Goal: Task Accomplishment & Management: Manage account settings

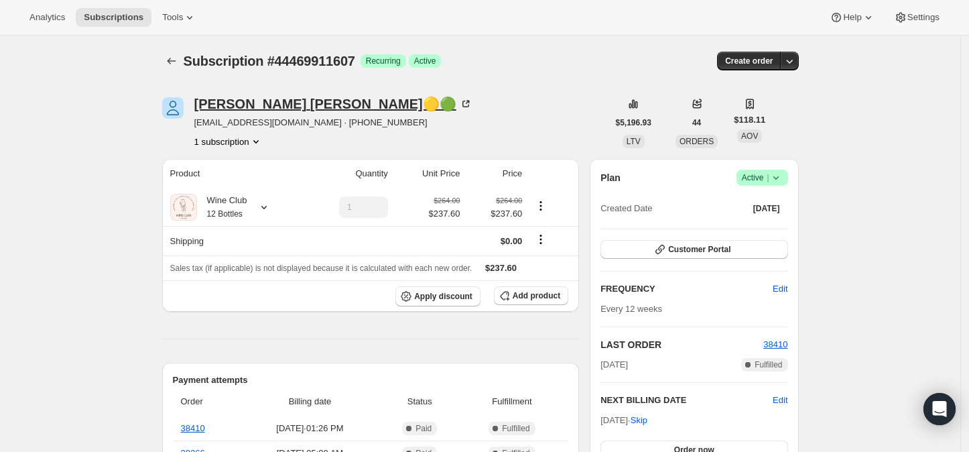
click at [466, 103] on icon at bounding box center [468, 103] width 4 height 4
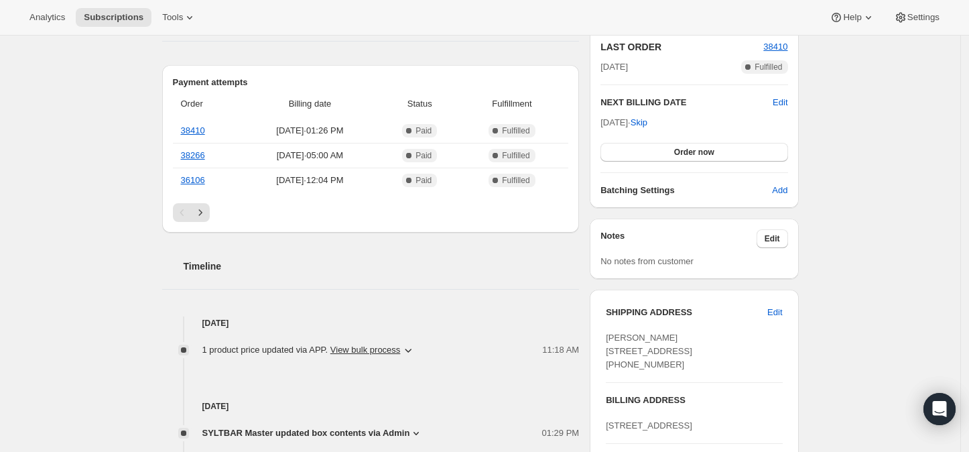
scroll to position [223, 0]
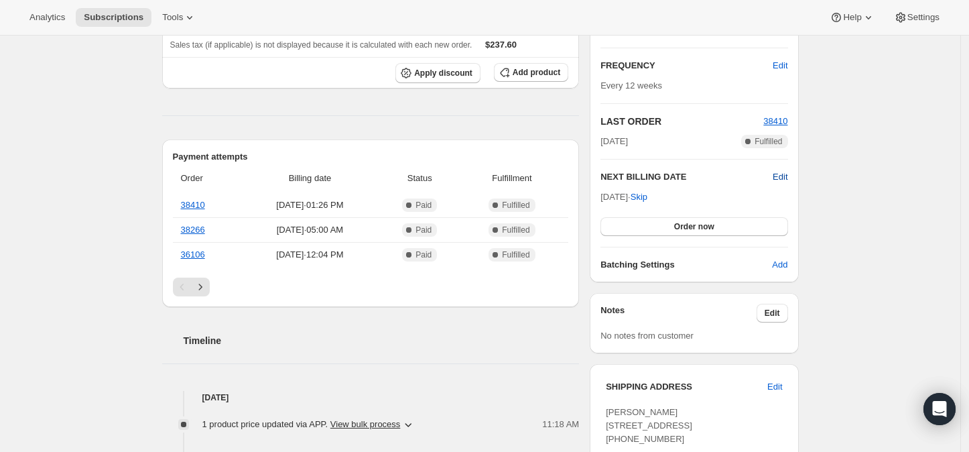
click at [786, 174] on span "Edit" at bounding box center [780, 176] width 15 height 13
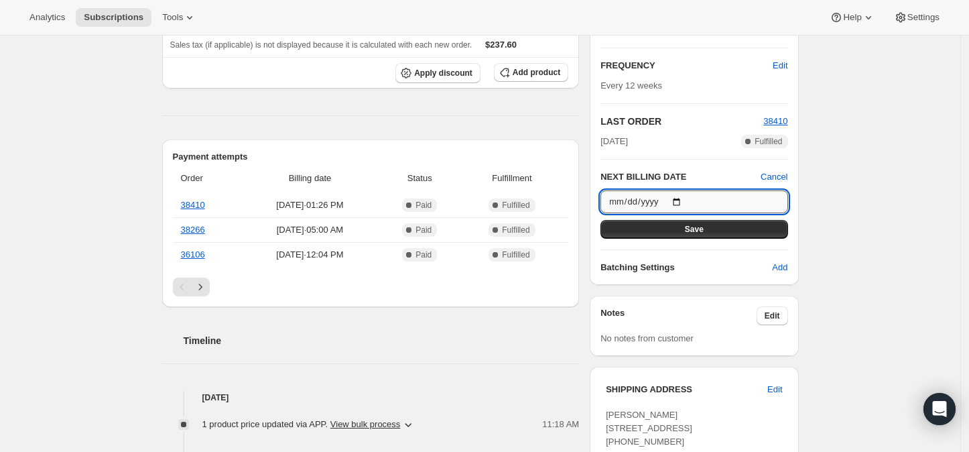
click at [681, 204] on input "[DATE]" at bounding box center [693, 201] width 187 height 23
type input "[DATE]"
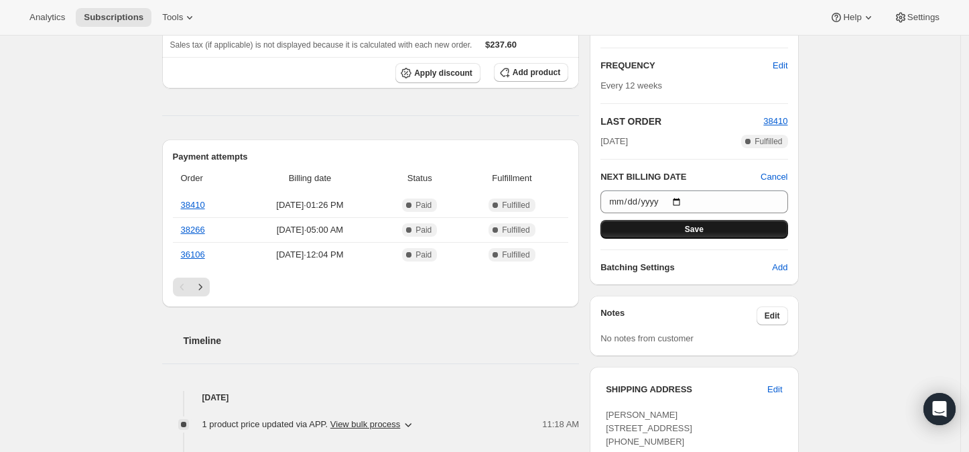
click at [697, 225] on span "Save" at bounding box center [694, 229] width 19 height 11
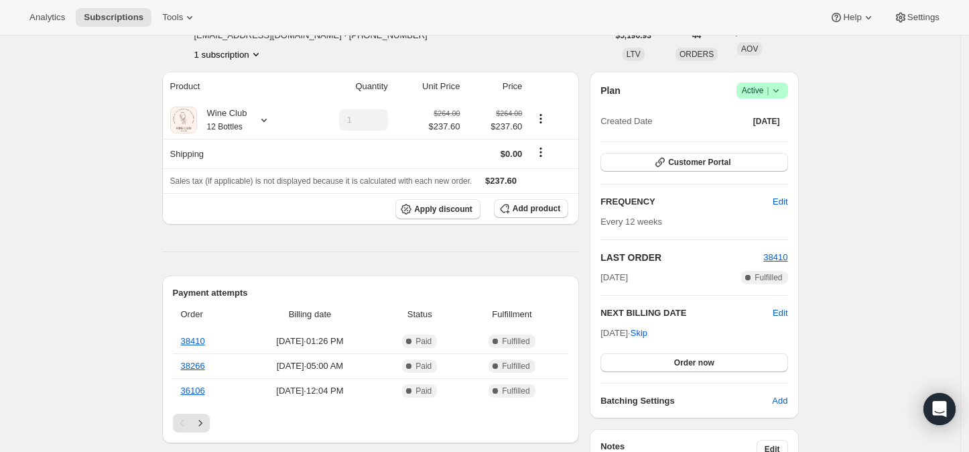
scroll to position [74, 0]
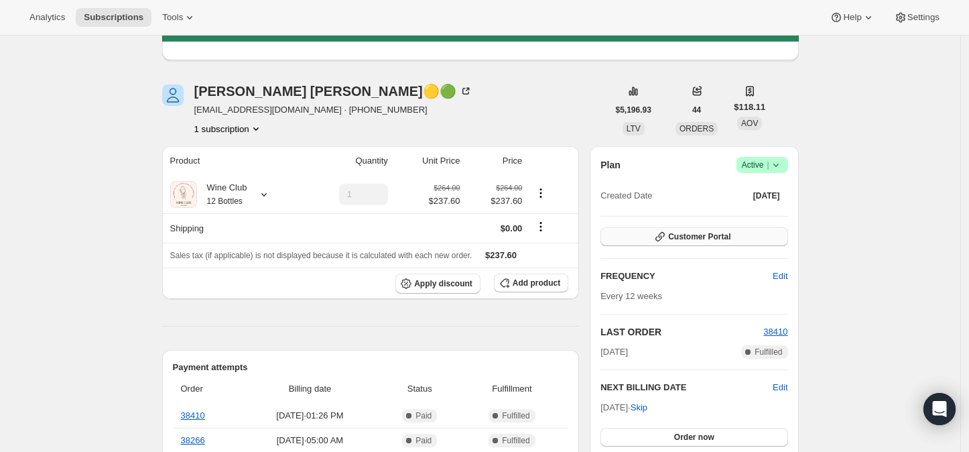
click at [708, 231] on span "Customer Portal" at bounding box center [699, 236] width 62 height 11
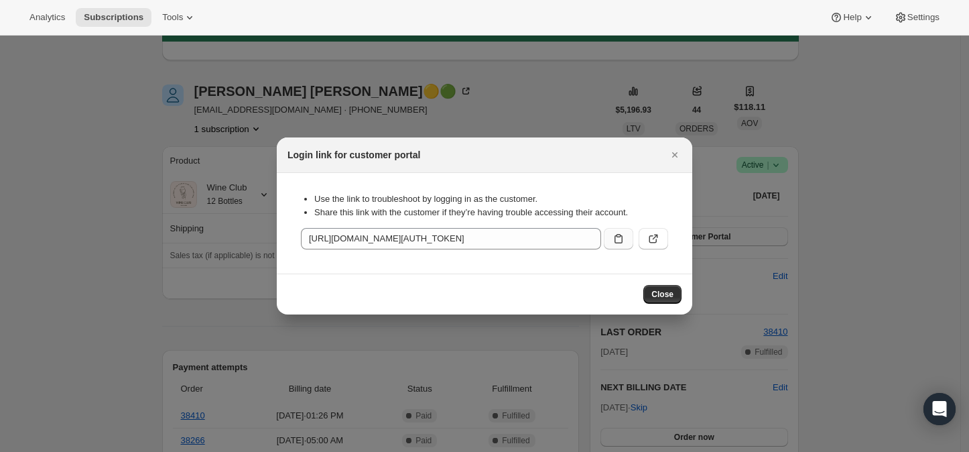
click at [616, 238] on icon ":rfs:" at bounding box center [618, 238] width 13 height 13
click at [651, 237] on icon ":rfs:" at bounding box center [653, 238] width 13 height 13
click at [676, 154] on icon "Close" at bounding box center [674, 154] width 13 height 13
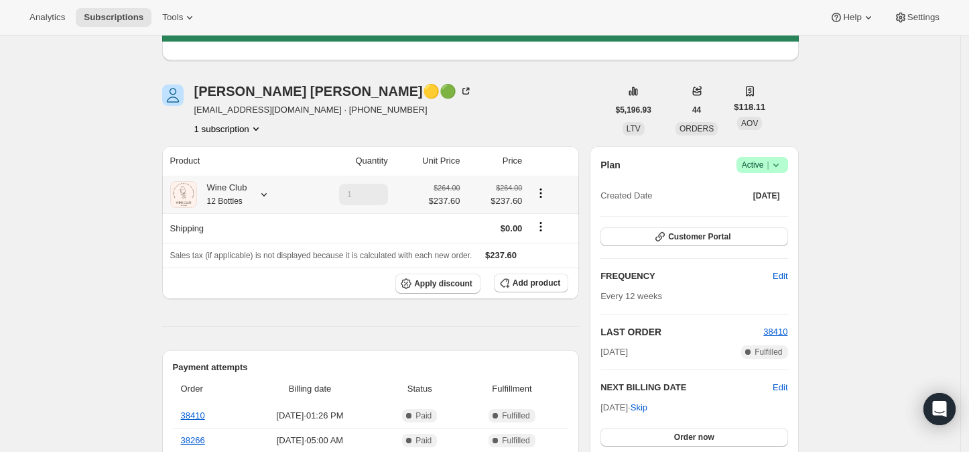
click at [267, 194] on icon at bounding box center [263, 194] width 13 height 13
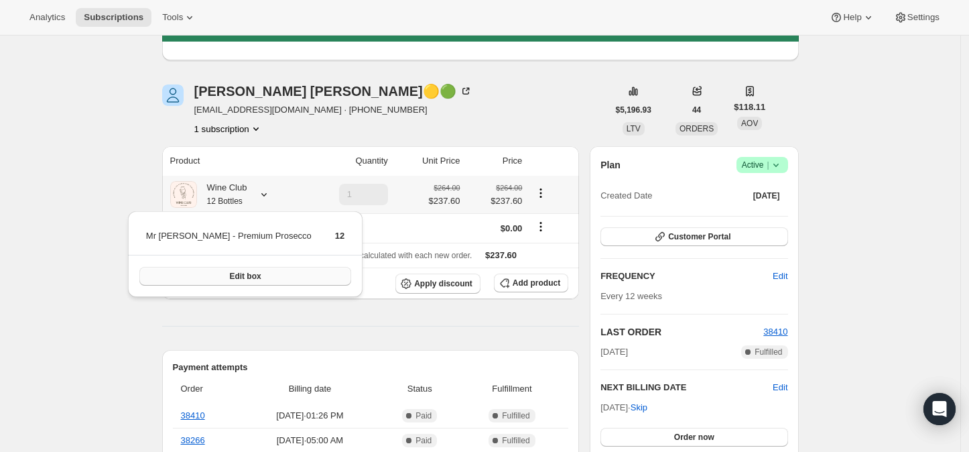
click at [247, 277] on button "Edit box" at bounding box center [245, 276] width 212 height 19
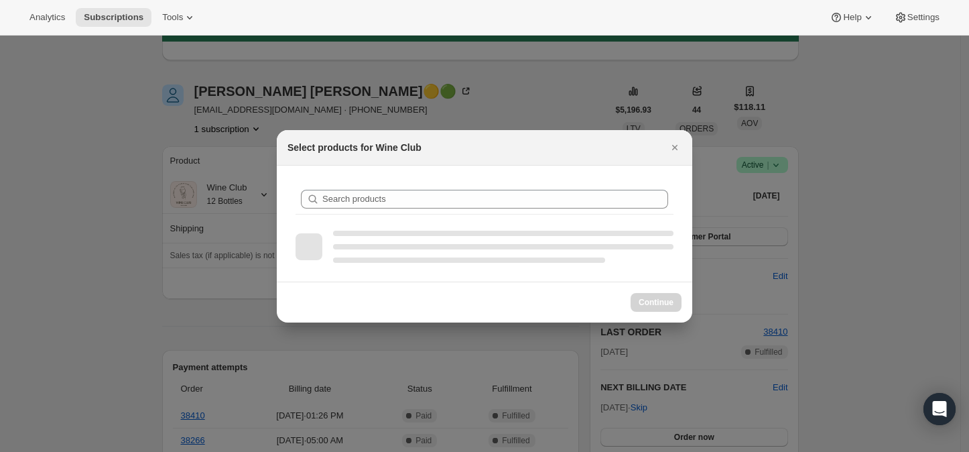
scroll to position [0, 0]
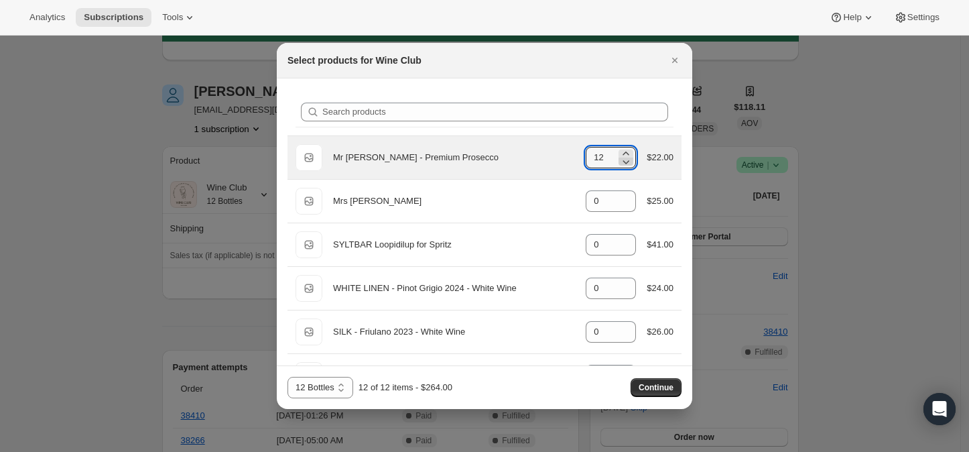
click at [621, 162] on icon ":rh8:" at bounding box center [625, 161] width 13 height 13
type input "11"
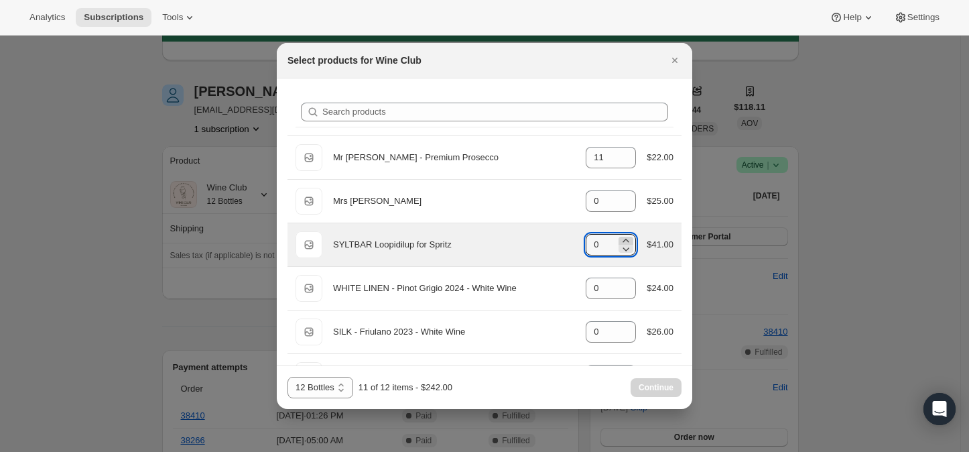
click at [623, 239] on icon ":rh8:" at bounding box center [626, 240] width 6 height 3
type input "1"
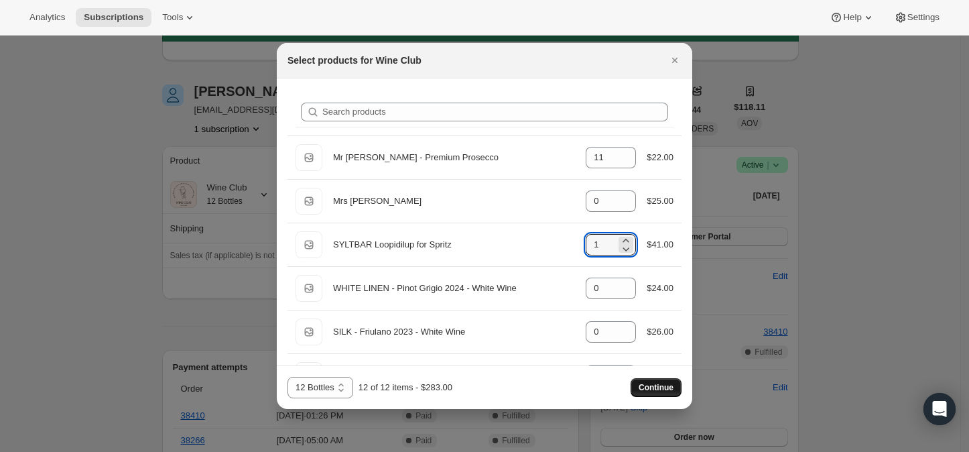
click at [645, 388] on span "Continue" at bounding box center [656, 387] width 35 height 11
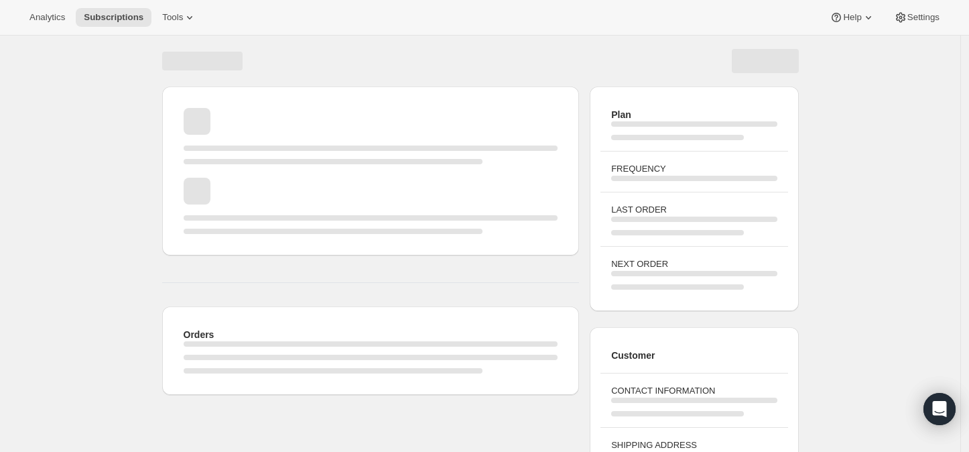
scroll to position [74, 0]
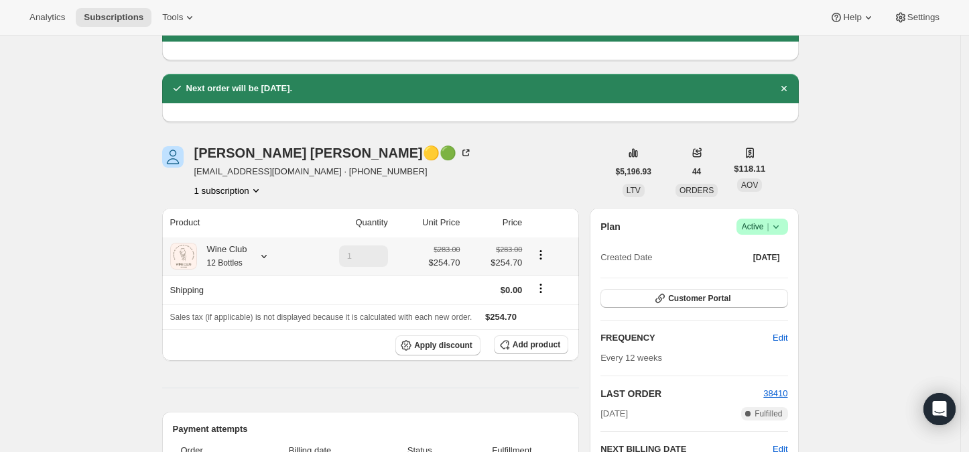
click at [265, 256] on icon at bounding box center [263, 255] width 13 height 13
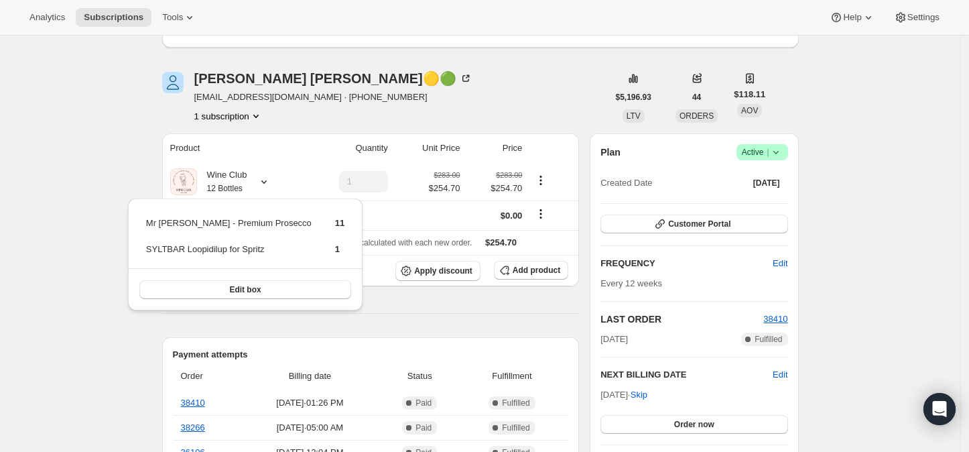
scroll to position [223, 0]
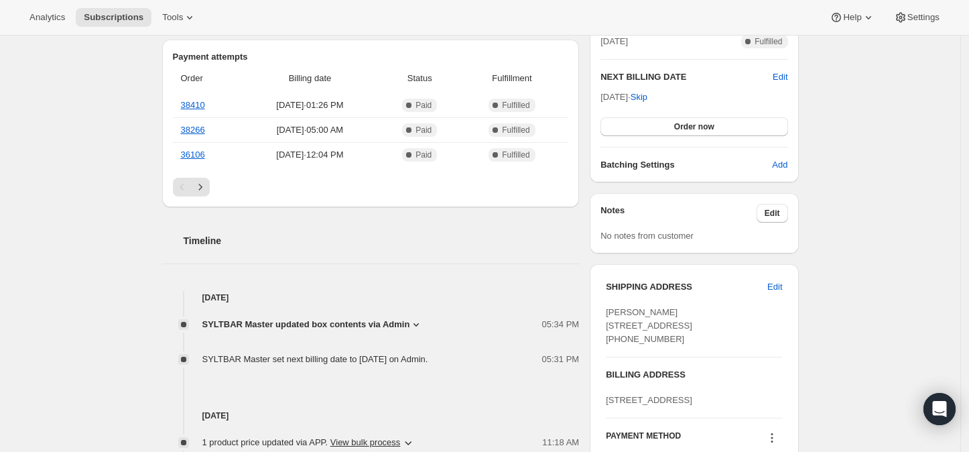
scroll to position [521, 0]
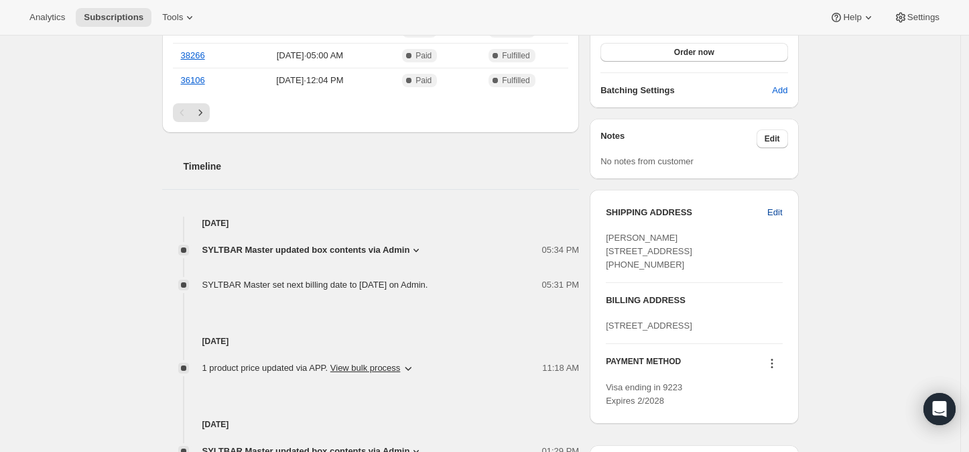
click at [777, 207] on span "Edit" at bounding box center [774, 212] width 15 height 13
select select "NC"
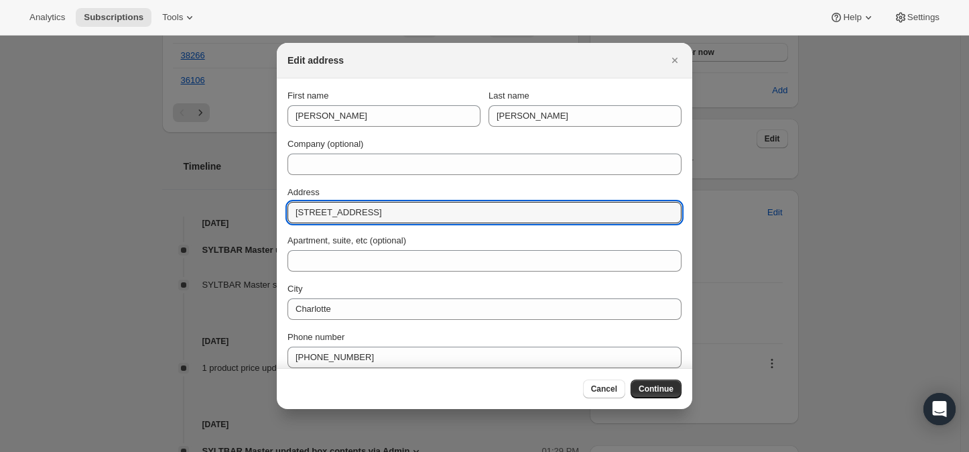
drag, startPoint x: 369, startPoint y: 208, endPoint x: 279, endPoint y: 235, distance: 93.9
click at [285, 228] on section "First name [PERSON_NAME] Last name [PERSON_NAME] Company (optional) Address [ST…" at bounding box center [484, 252] width 415 height 348
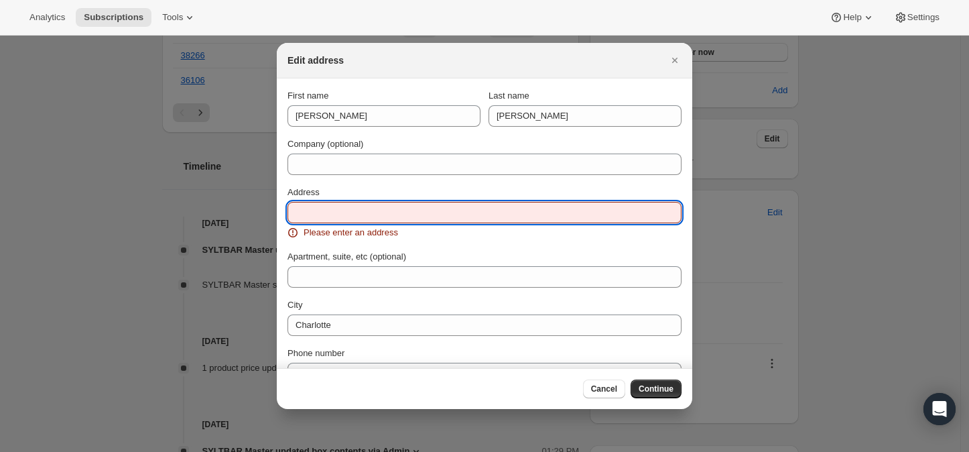
click at [327, 208] on input "Address" at bounding box center [484, 212] width 394 height 21
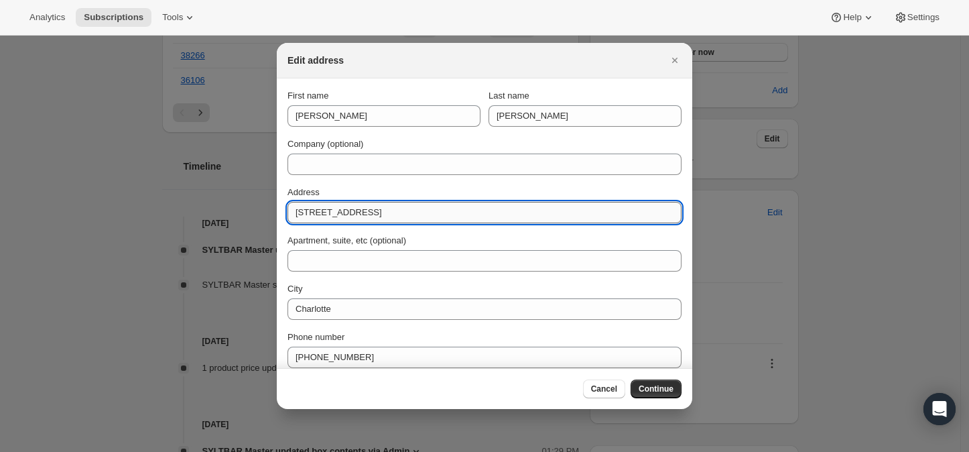
click at [356, 209] on input "[STREET_ADDRESS]" at bounding box center [484, 212] width 394 height 21
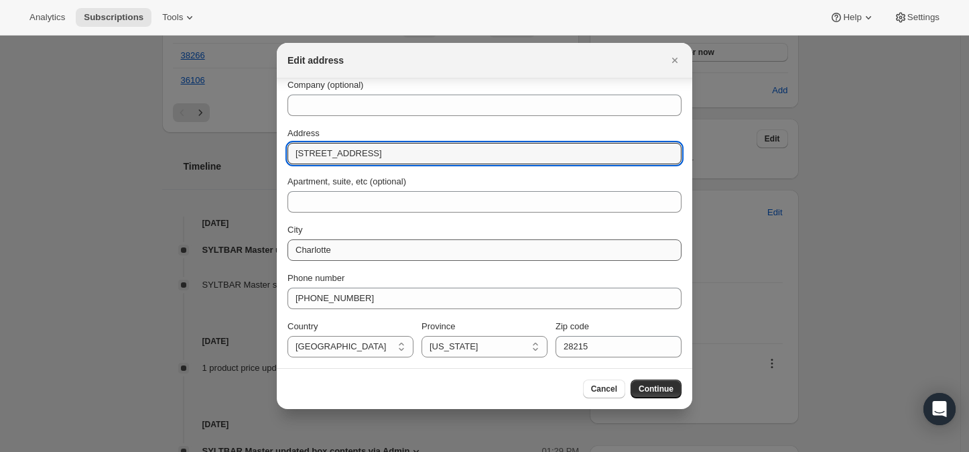
type input "[STREET_ADDRESS]"
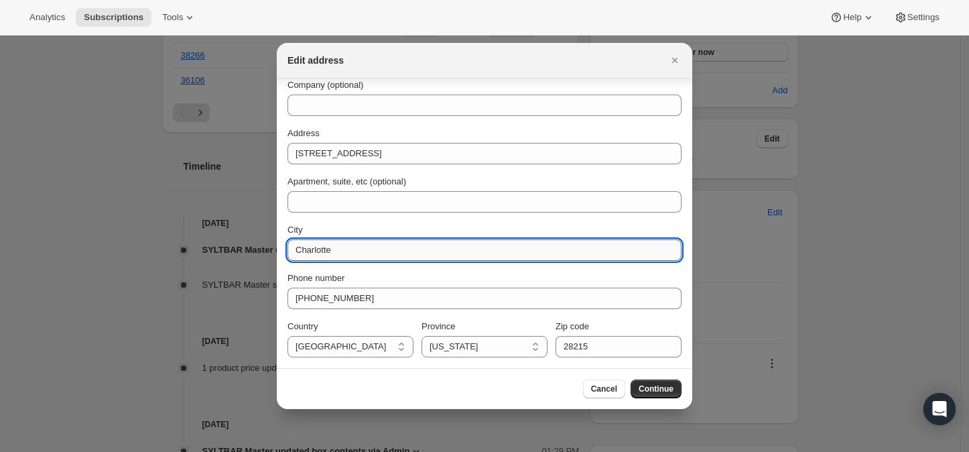
click at [333, 250] on input "Charlotte" at bounding box center [484, 249] width 394 height 21
type input "C"
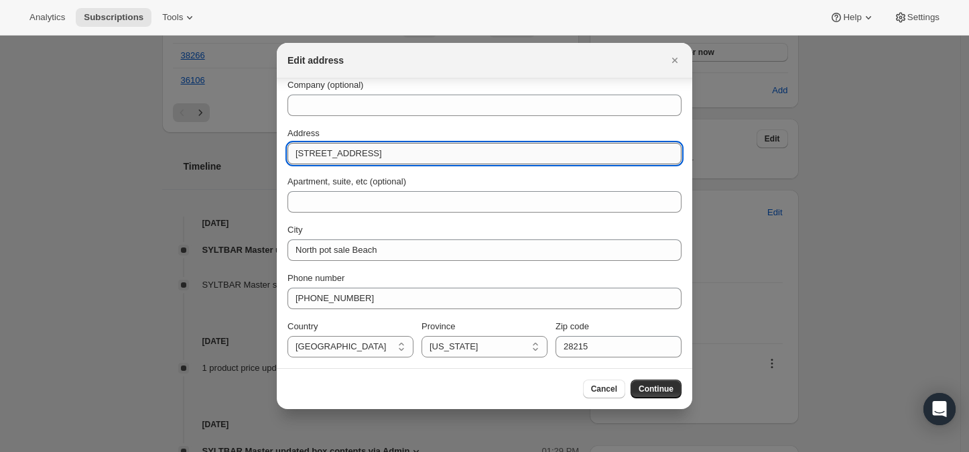
drag, startPoint x: 293, startPoint y: 151, endPoint x: 399, endPoint y: 151, distance: 105.9
click at [399, 151] on input "[STREET_ADDRESS]" at bounding box center [484, 153] width 394 height 21
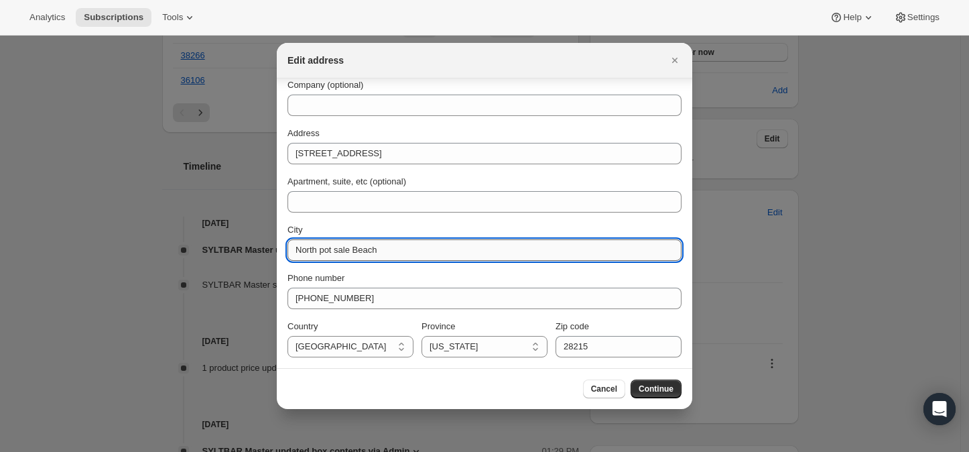
click at [385, 248] on input "North pot sale Beach" at bounding box center [484, 249] width 394 height 21
type input "[GEOGRAPHIC_DATA]"
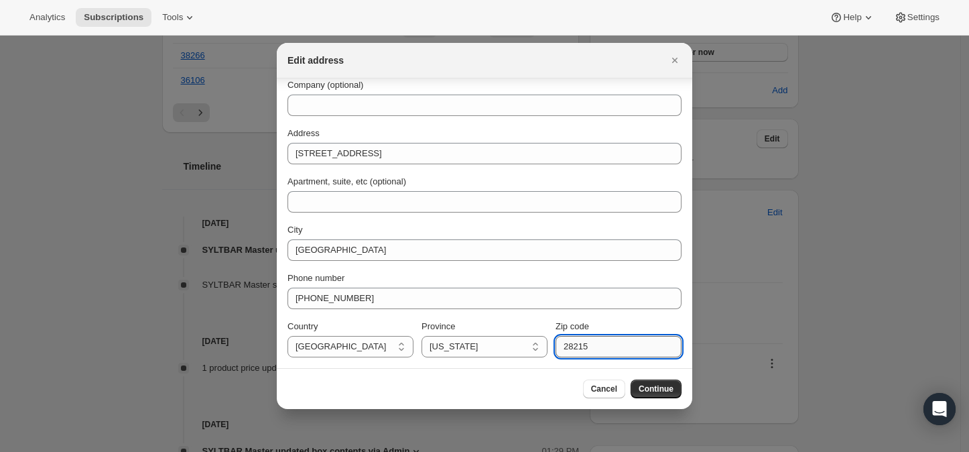
click at [590, 343] on input "28215" at bounding box center [618, 346] width 126 height 21
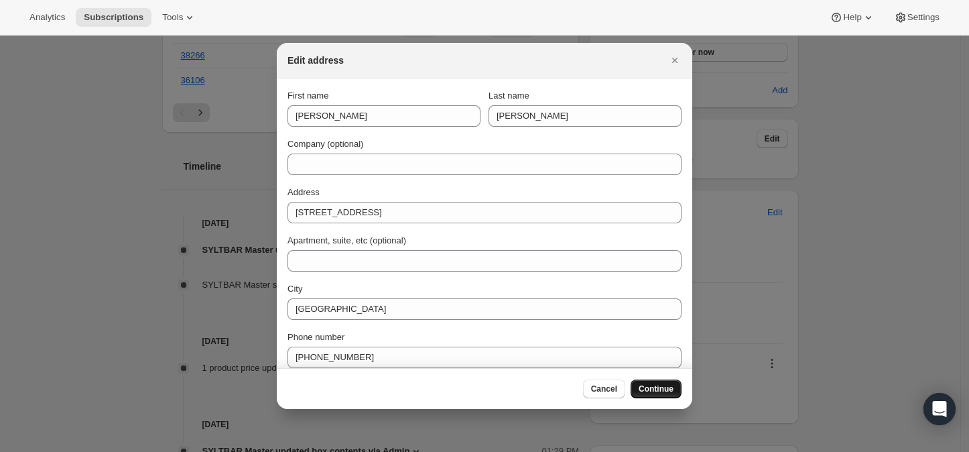
type input "28460"
click at [657, 383] on span "Continue" at bounding box center [656, 388] width 35 height 11
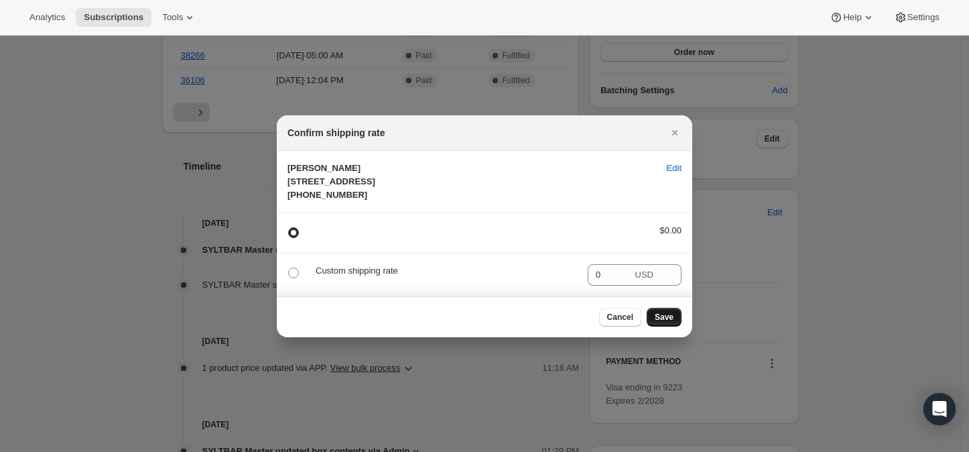
click at [666, 322] on span "Save" at bounding box center [664, 317] width 19 height 11
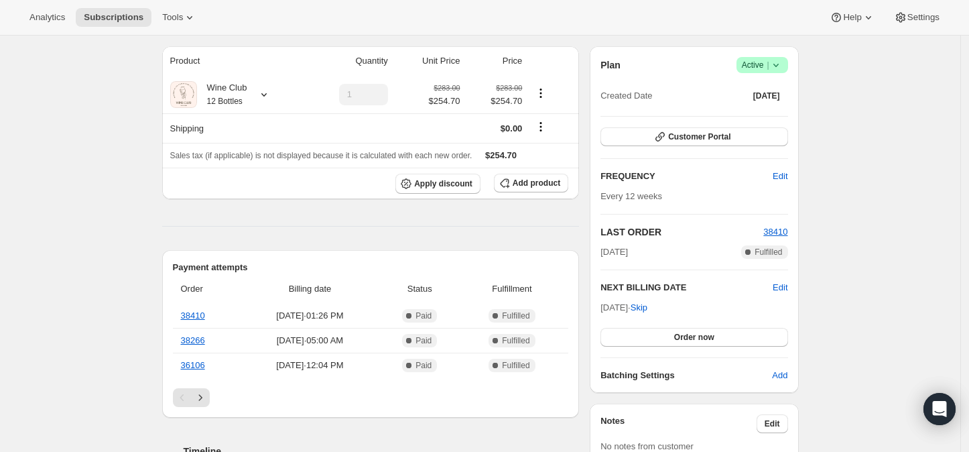
scroll to position [223, 0]
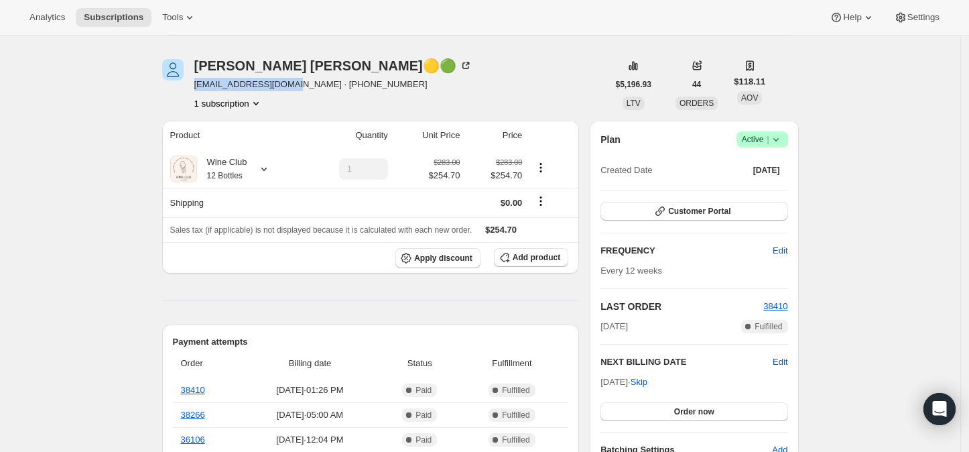
drag, startPoint x: 196, startPoint y: 86, endPoint x: 285, endPoint y: 85, distance: 89.1
click at [289, 84] on div "[PERSON_NAME]🟡🟢 [EMAIL_ADDRESS][DOMAIN_NAME] · [PHONE_NUMBER] 1 subscription" at bounding box center [385, 84] width 446 height 51
copy span "[EMAIL_ADDRESS][DOMAIN_NAME]"
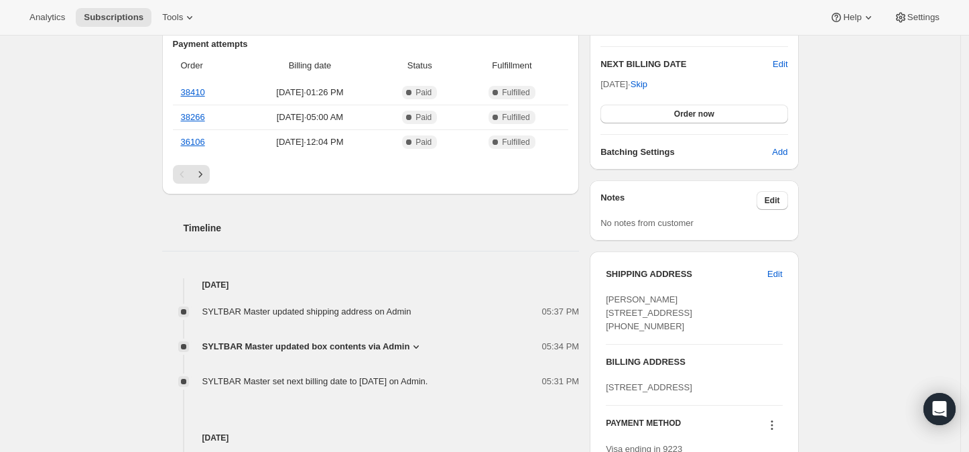
scroll to position [595, 0]
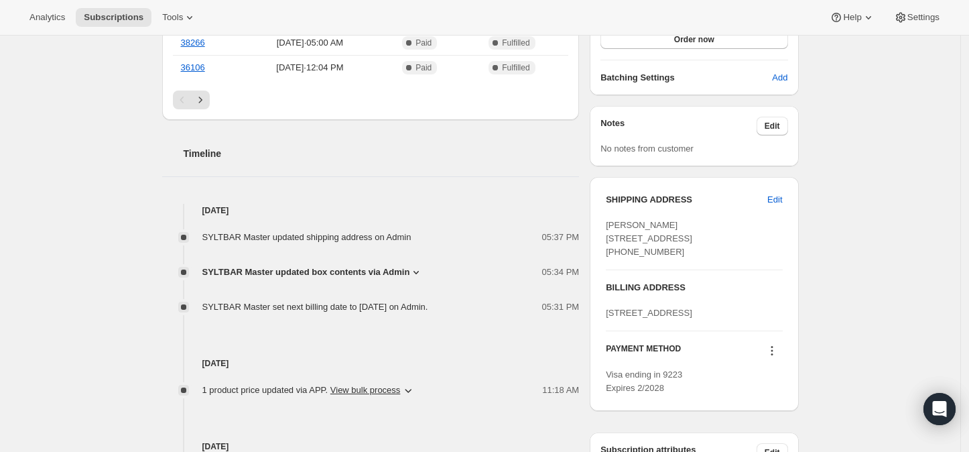
drag, startPoint x: 604, startPoint y: 336, endPoint x: 691, endPoint y: 349, distance: 88.1
click at [691, 349] on div "SHIPPING ADDRESS Edit [PERSON_NAME] [STREET_ADDRESS] [PHONE_NUMBER] BILLING ADD…" at bounding box center [694, 294] width 208 height 234
copy span "[STREET_ADDRESS]"
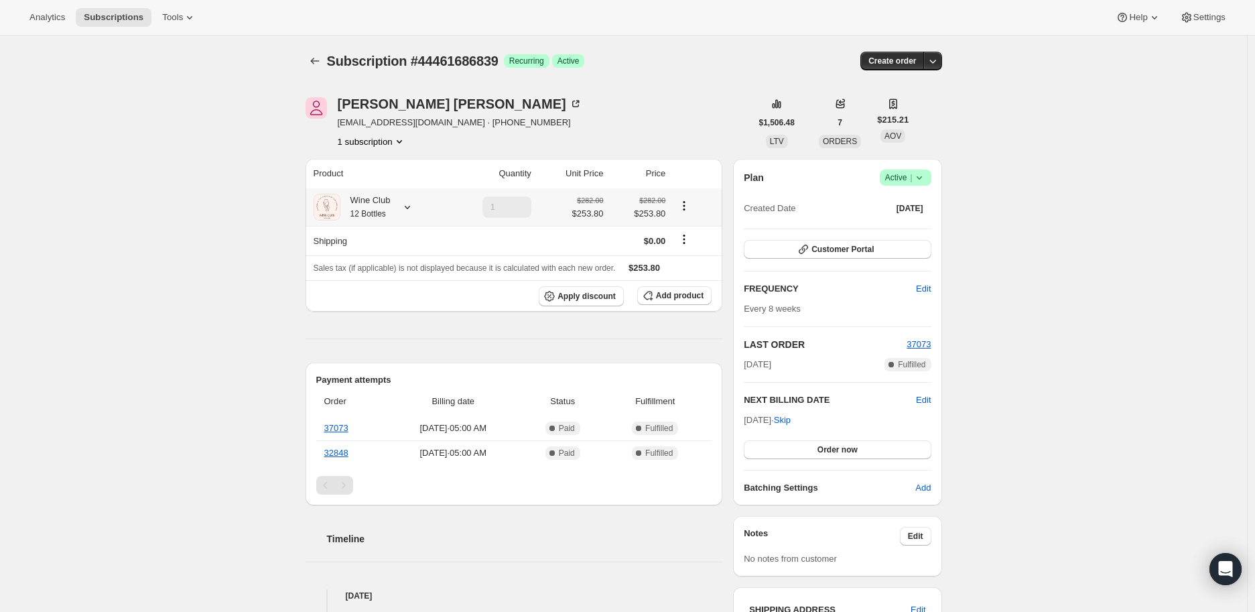
click at [410, 208] on icon at bounding box center [407, 207] width 5 height 3
click at [309, 62] on button "Subscriptions" at bounding box center [315, 61] width 19 height 19
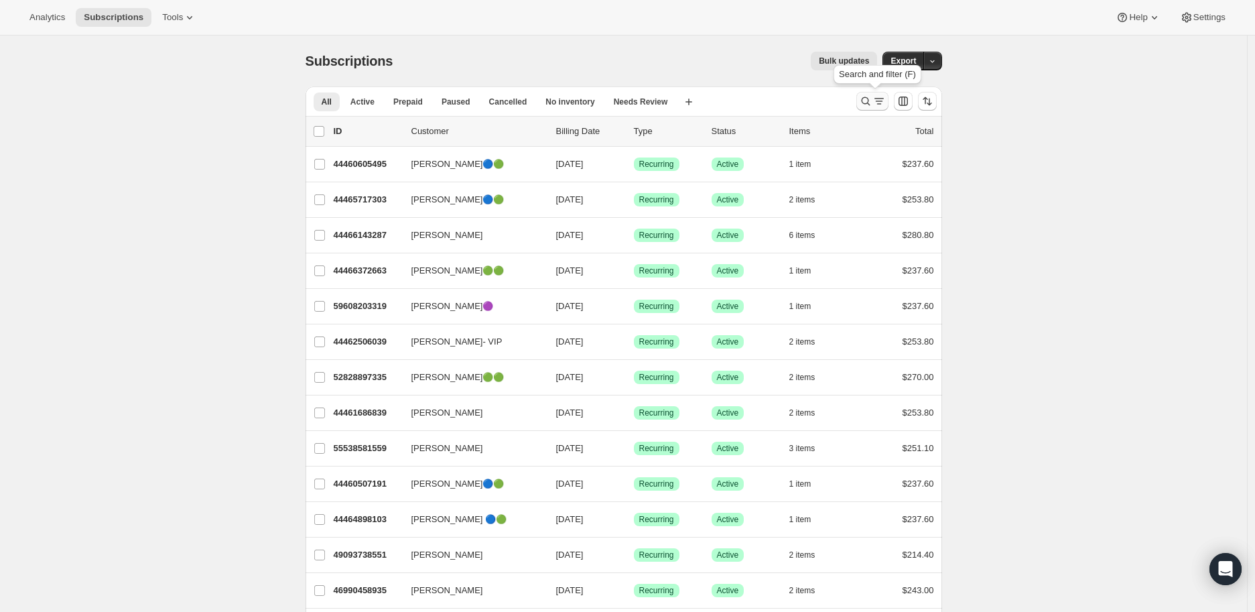
click at [871, 101] on icon "Search and filter results" at bounding box center [865, 100] width 13 height 13
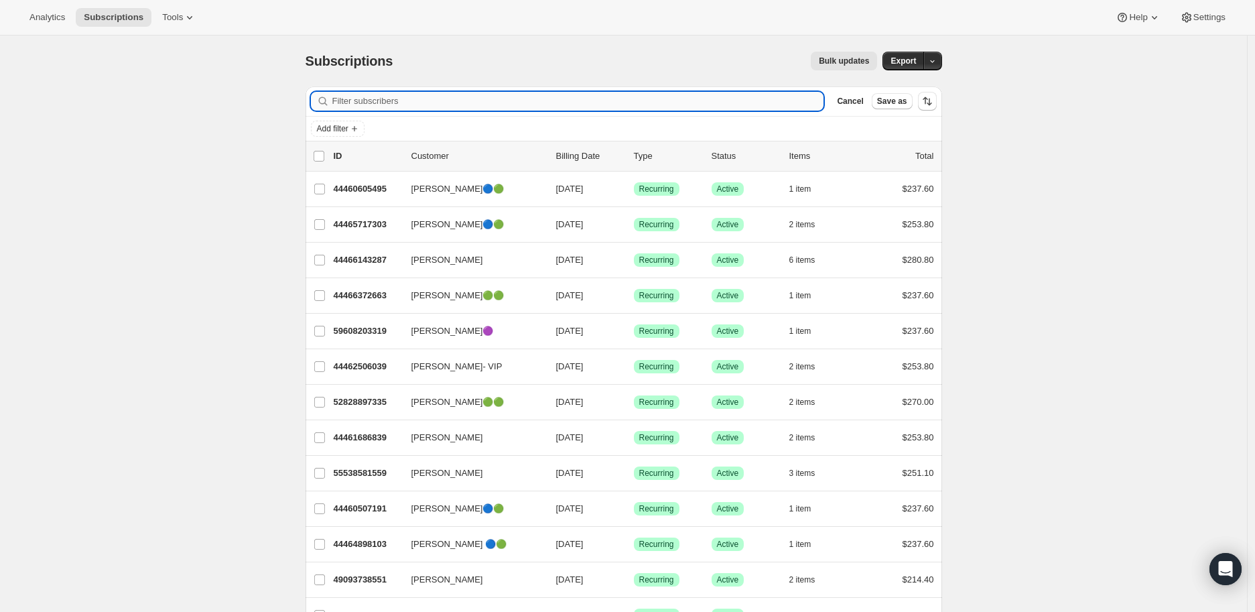
click at [372, 105] on input "Filter subscribers" at bounding box center [578, 101] width 492 height 19
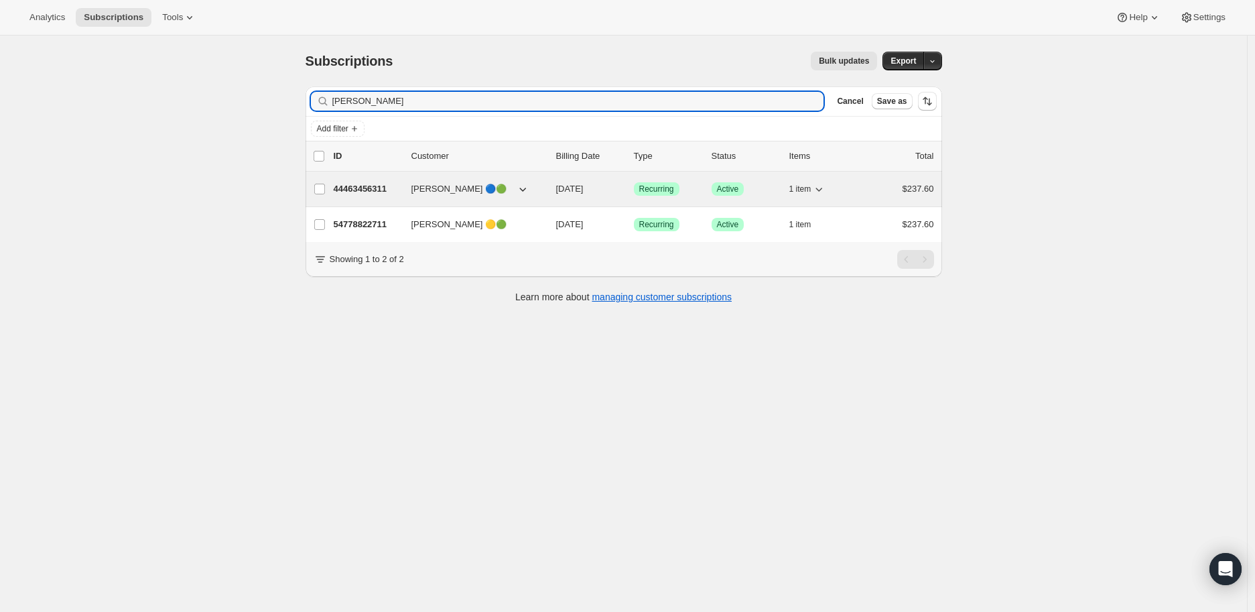
type input "paola"
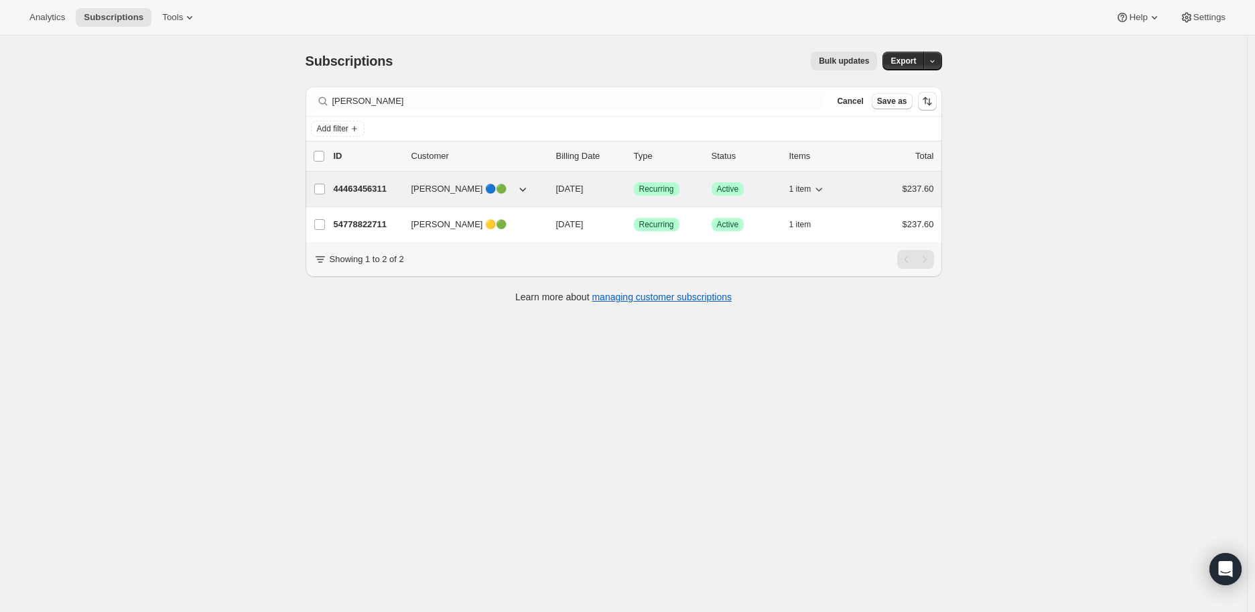
click at [356, 187] on p "44463456311" at bounding box center [367, 188] width 67 height 13
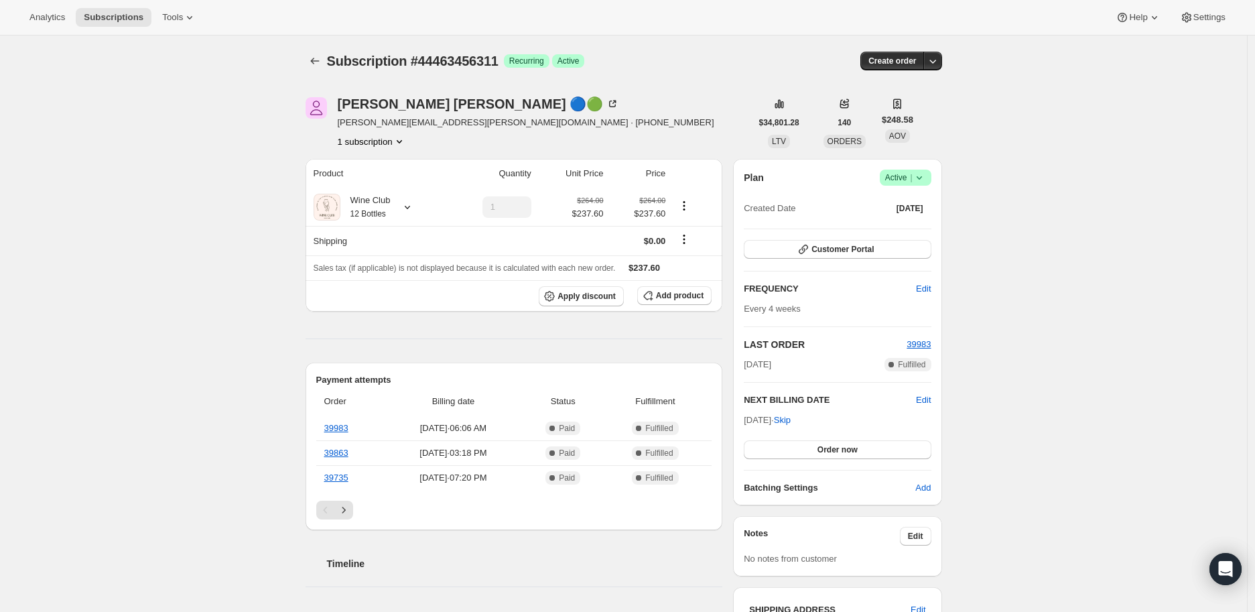
scroll to position [74, 0]
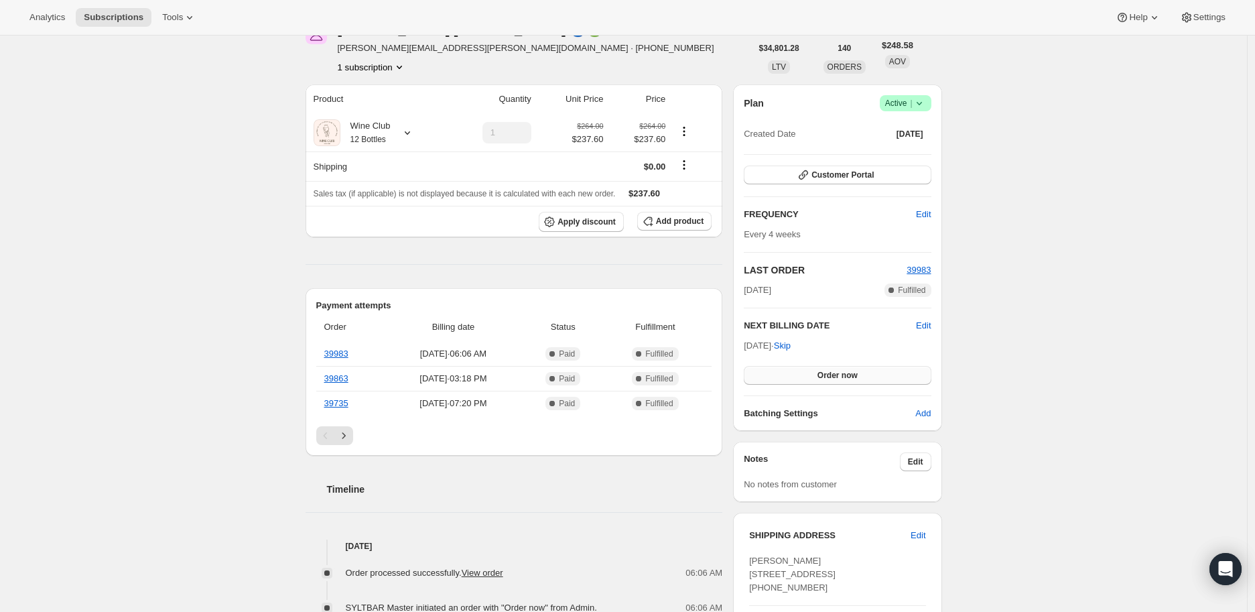
click at [841, 371] on span "Order now" at bounding box center [837, 375] width 40 height 11
click at [841, 371] on span "Click to confirm" at bounding box center [837, 375] width 61 height 11
